Goal: Task Accomplishment & Management: Use online tool/utility

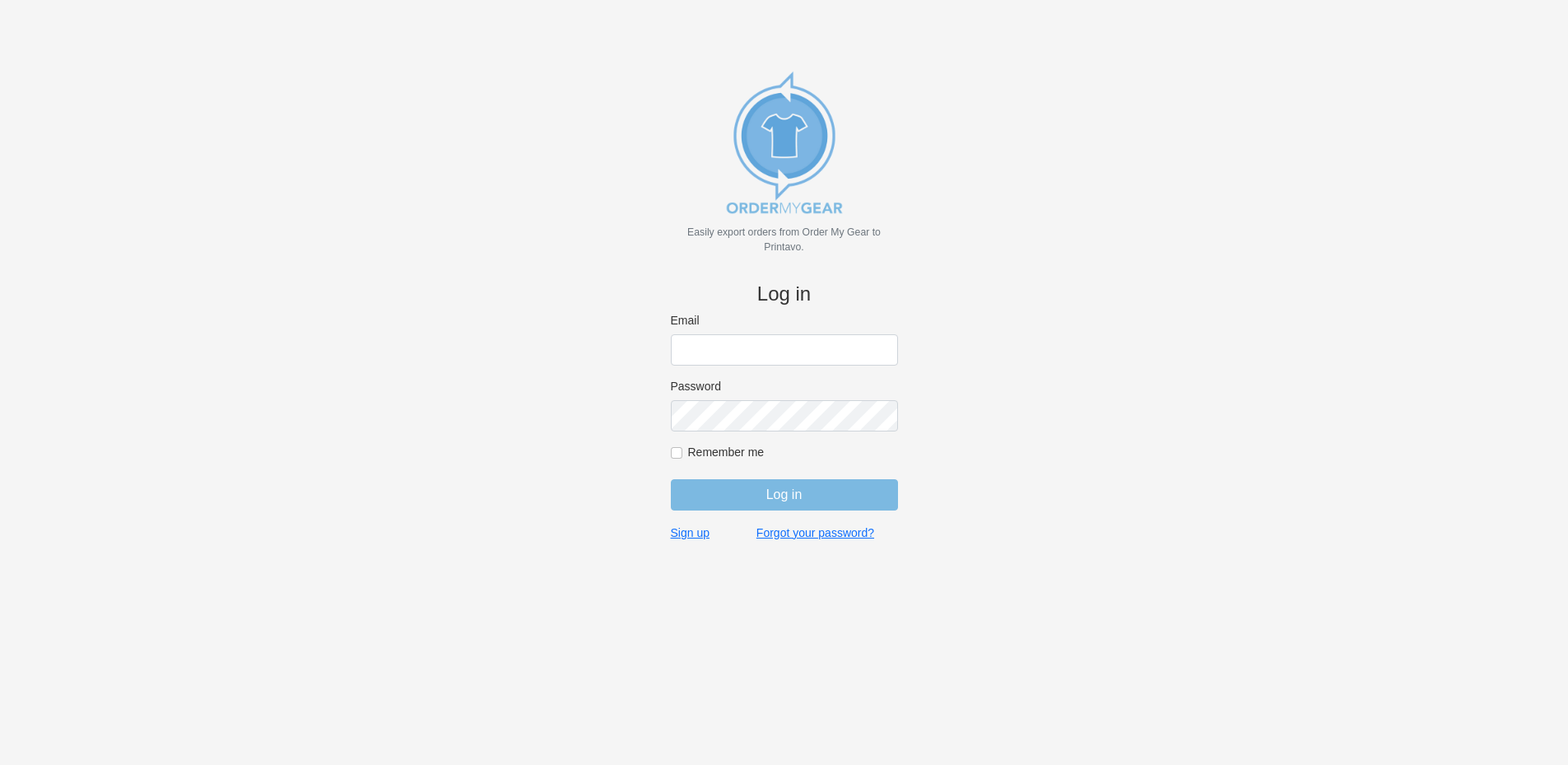
type input "rich@teamgrx.com"
click at [780, 494] on input "Log in" at bounding box center [785, 494] width 227 height 32
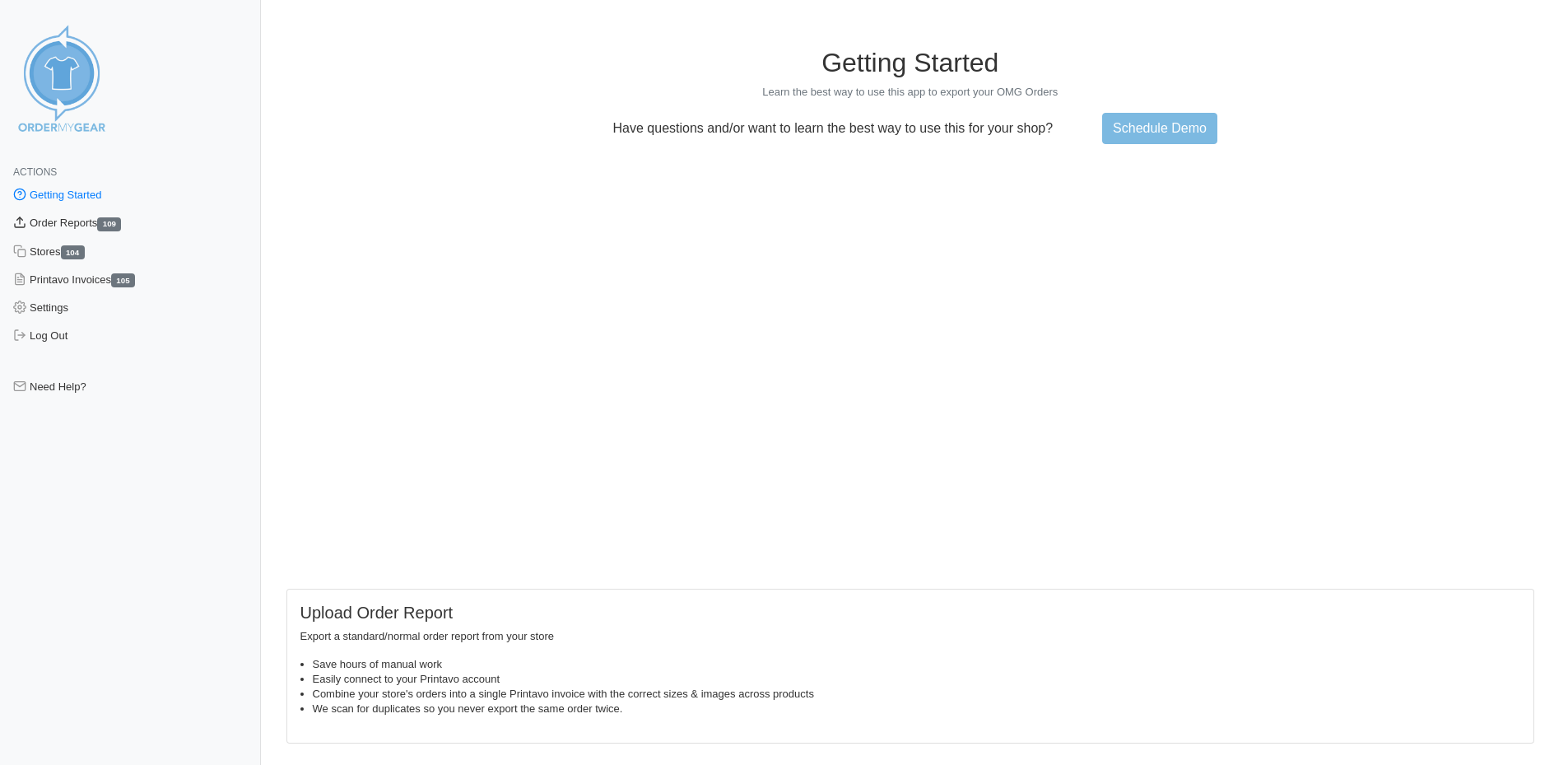
click at [83, 220] on link "Order Reports 109" at bounding box center [130, 223] width 261 height 28
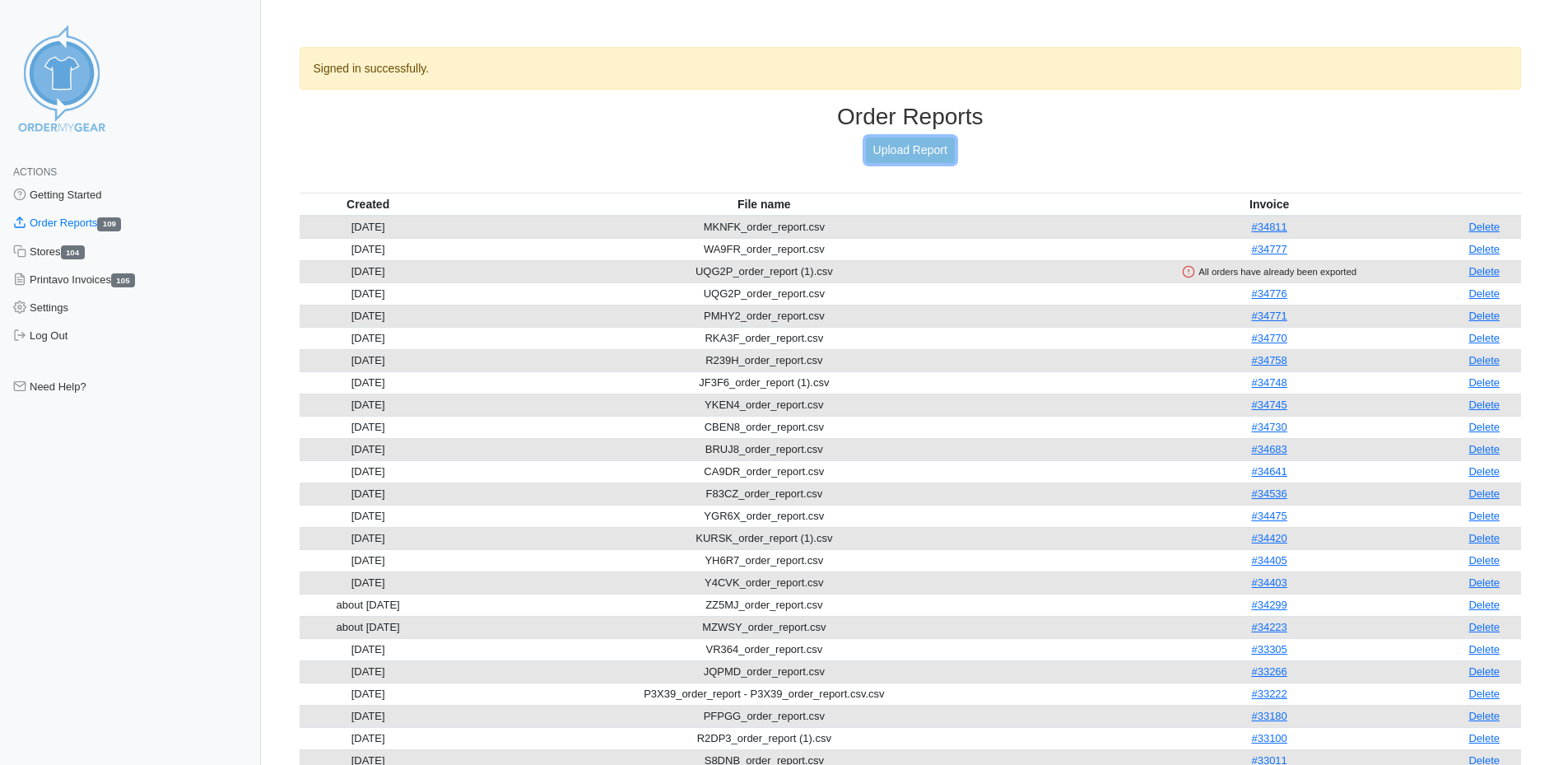
click at [941, 139] on link "Upload Report" at bounding box center [910, 150] width 89 height 25
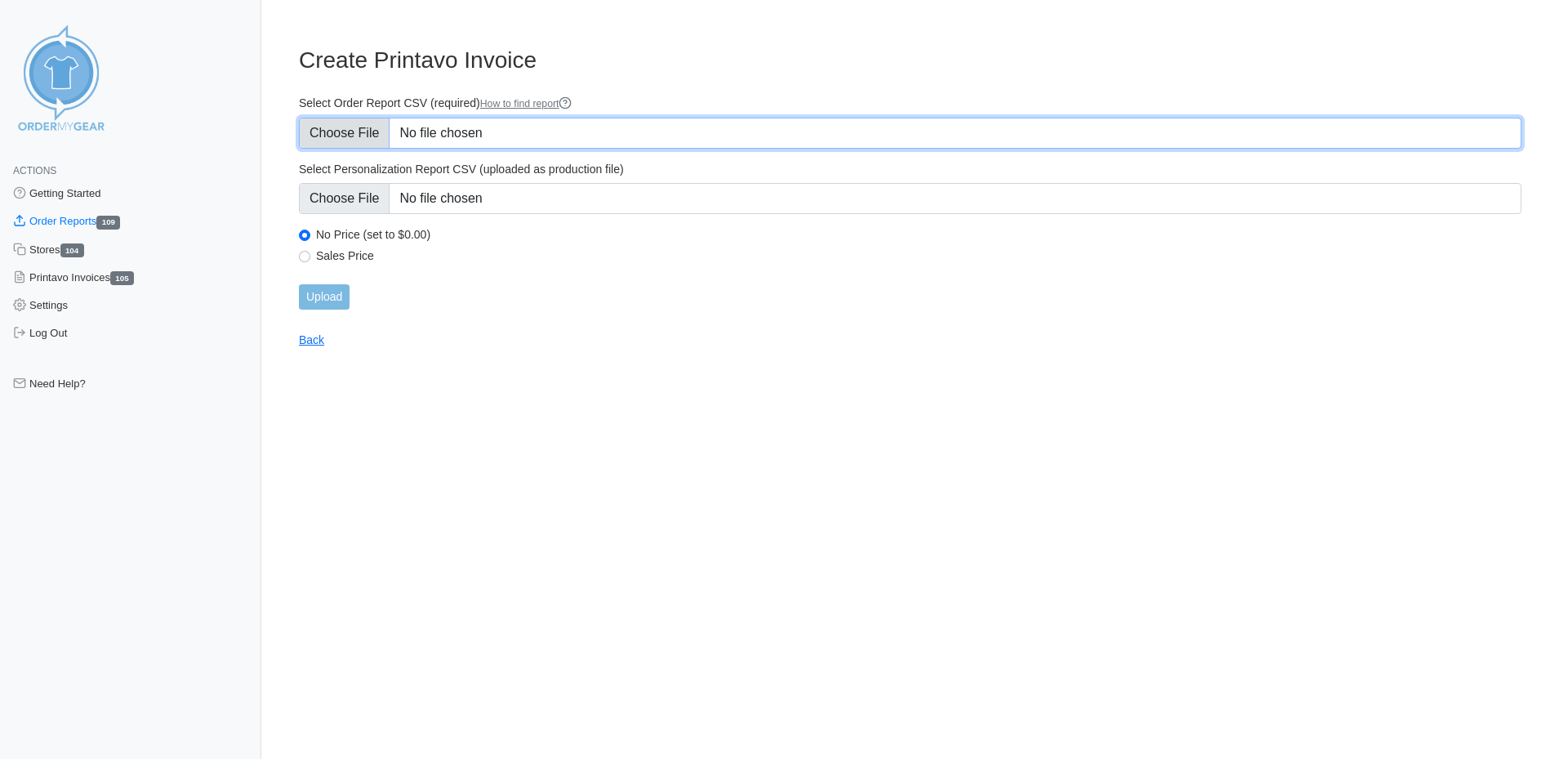
click at [496, 145] on input "Select Order Report CSV (required) How to find report" at bounding box center [910, 132] width 1223 height 31
type input "C:\fakepath\UP4ND_order_report.csv"
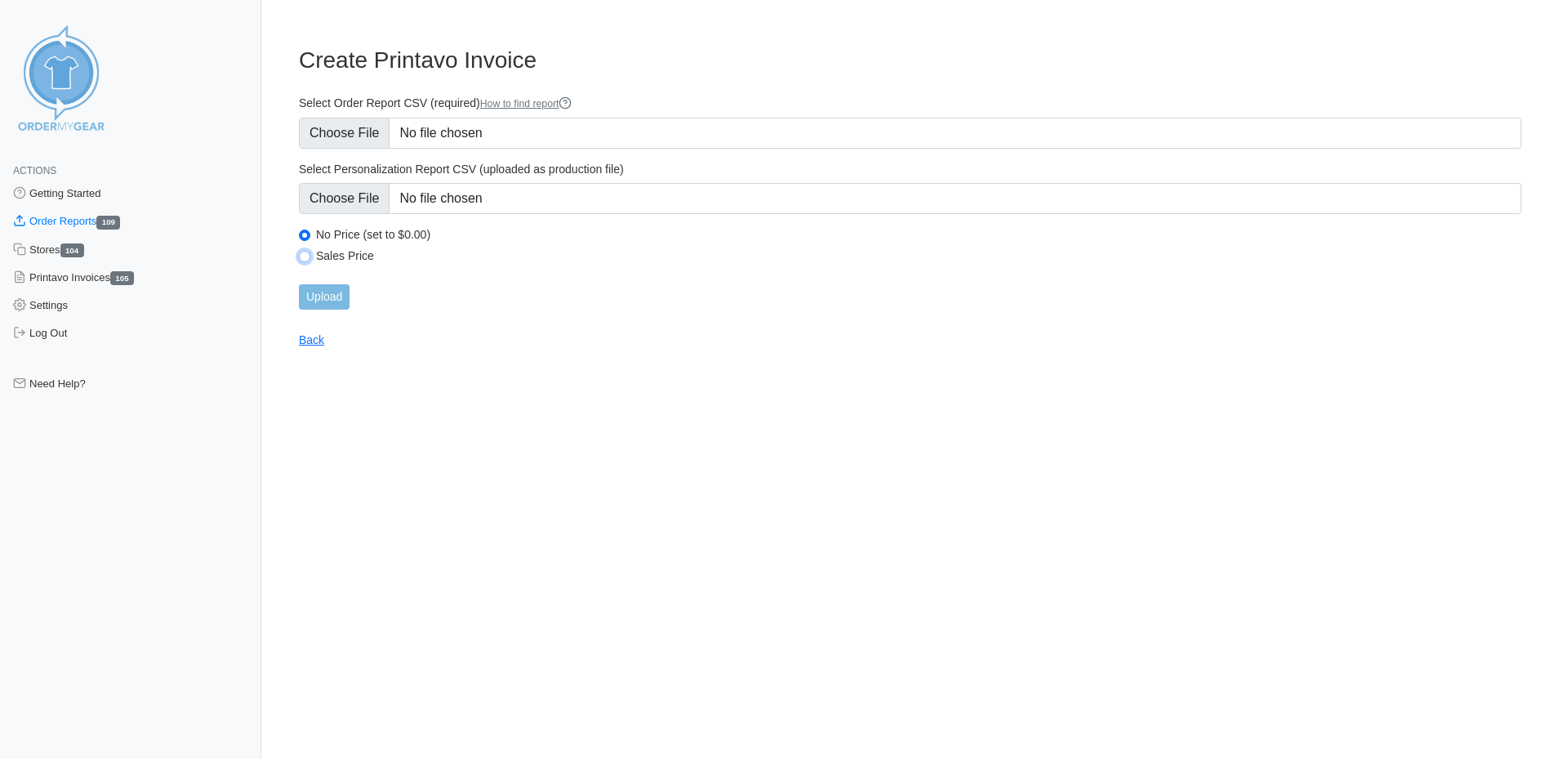
click at [306, 254] on input "Sales Price" at bounding box center [304, 256] width 12 height 12
radio input "true"
click at [325, 291] on input "Upload" at bounding box center [324, 297] width 51 height 25
